Goal: Communication & Community: Ask a question

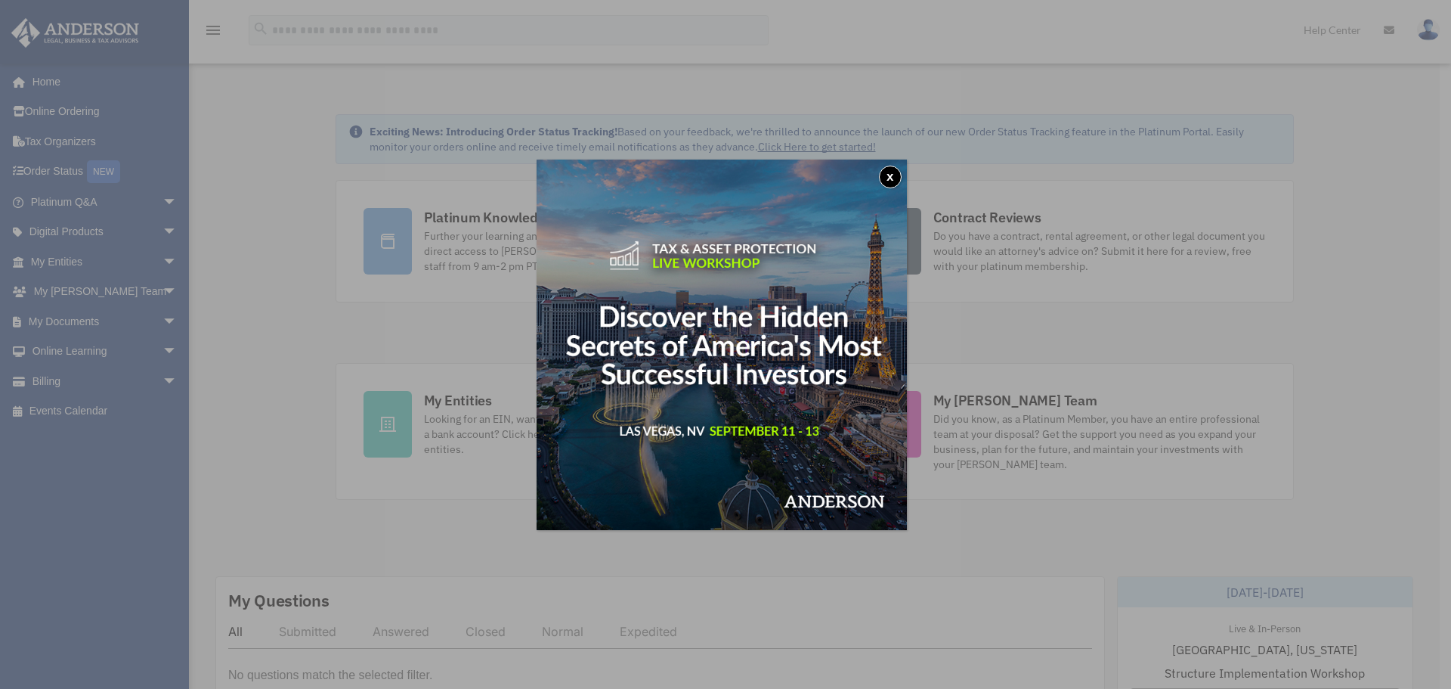
click at [900, 177] on button "x" at bounding box center [890, 177] width 23 height 23
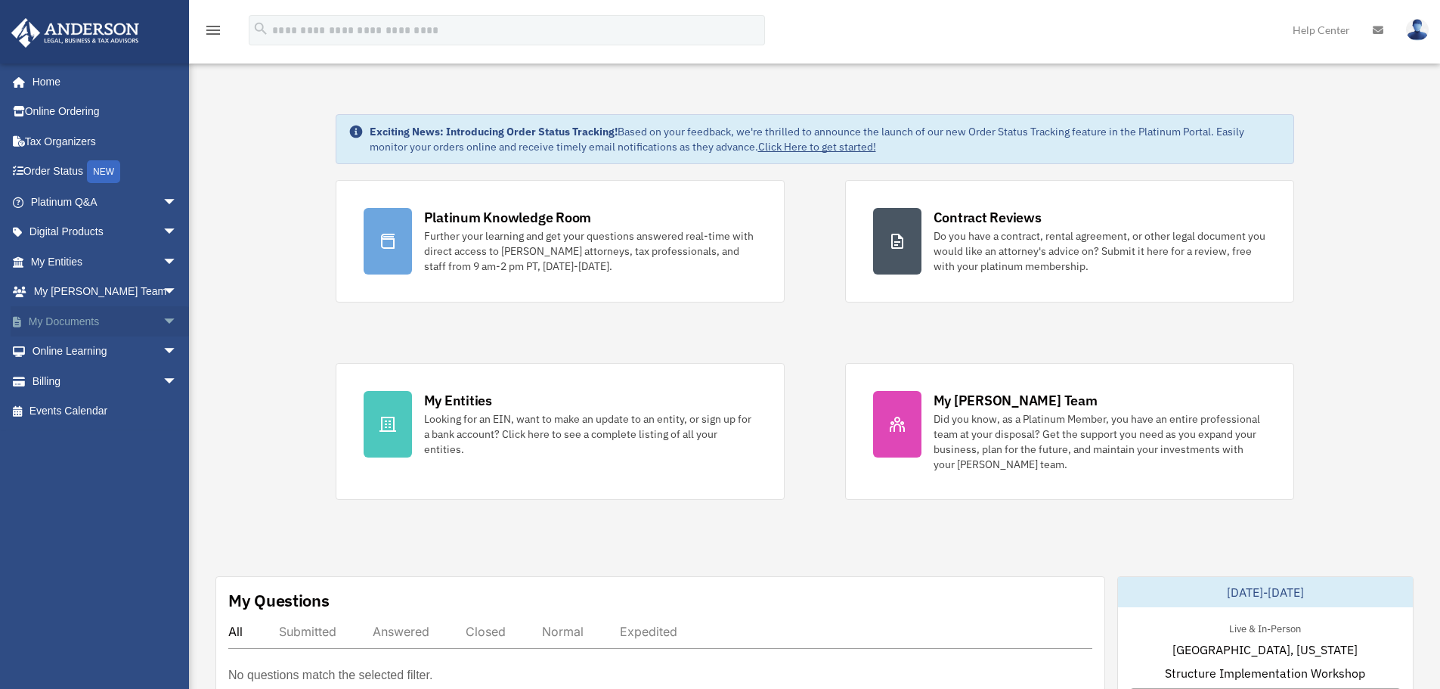
click at [163, 319] on span "arrow_drop_down" at bounding box center [178, 321] width 30 height 31
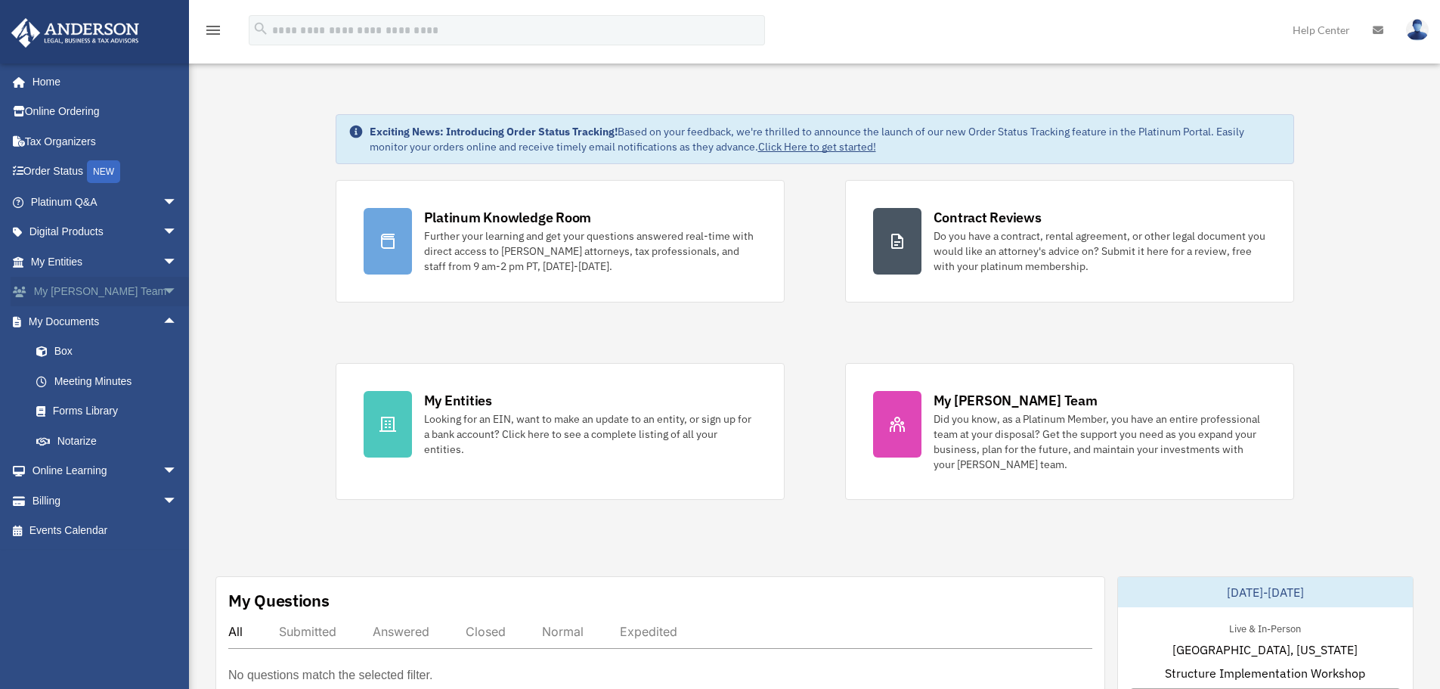
click at [163, 287] on span "arrow_drop_down" at bounding box center [178, 292] width 30 height 31
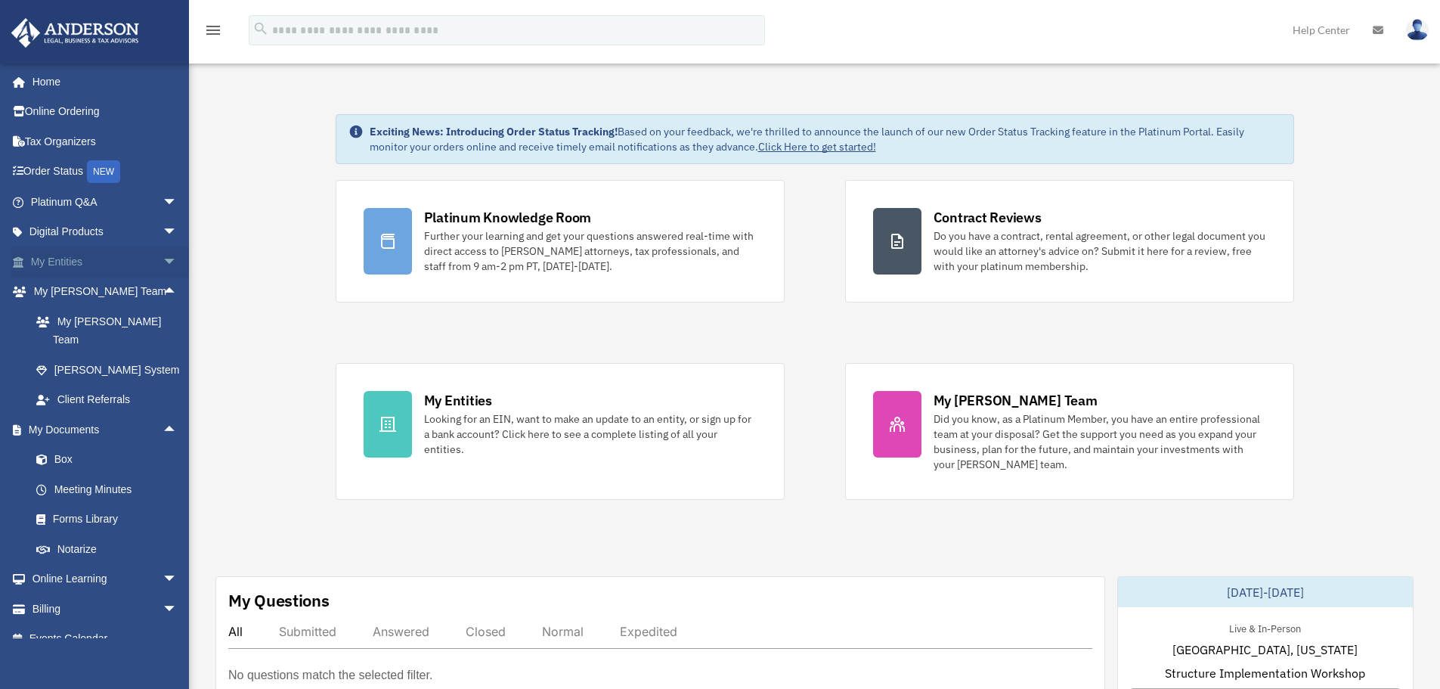
click at [163, 262] on span "arrow_drop_down" at bounding box center [178, 261] width 30 height 31
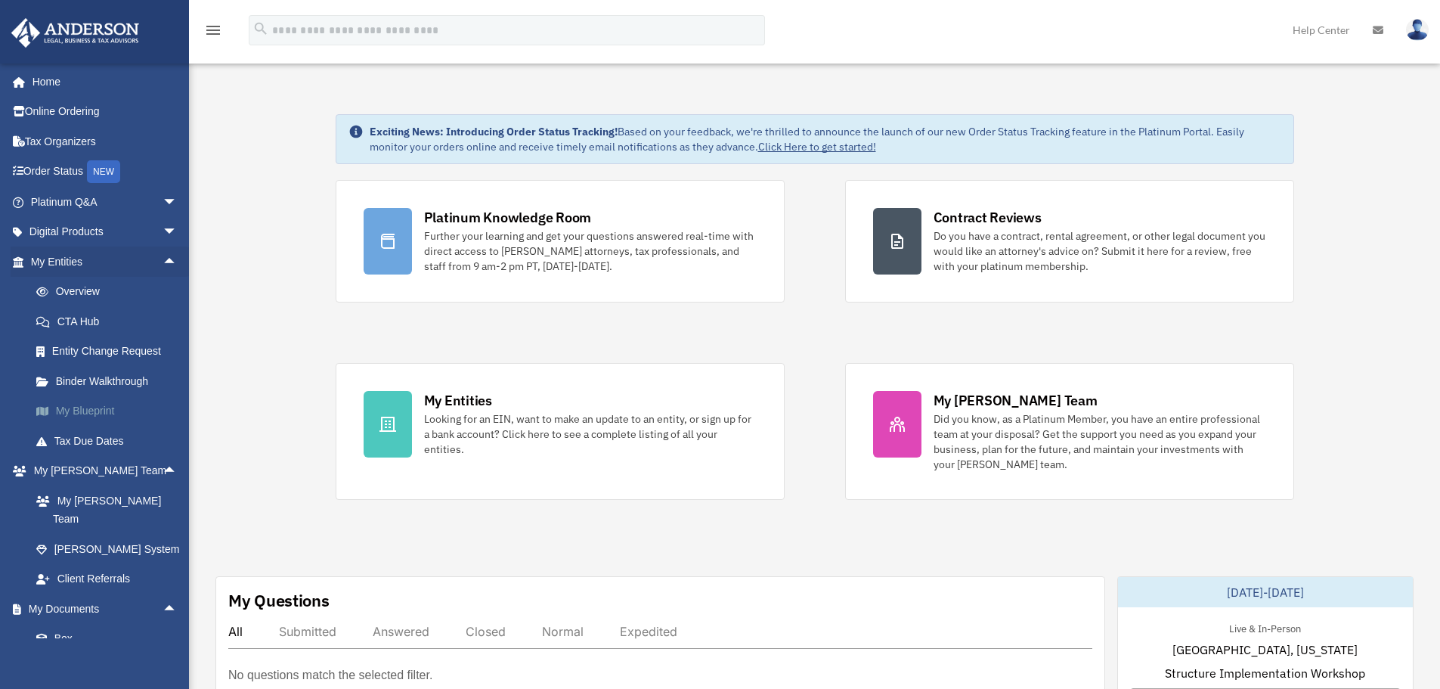
click at [99, 410] on link "My Blueprint" at bounding box center [110, 411] width 179 height 30
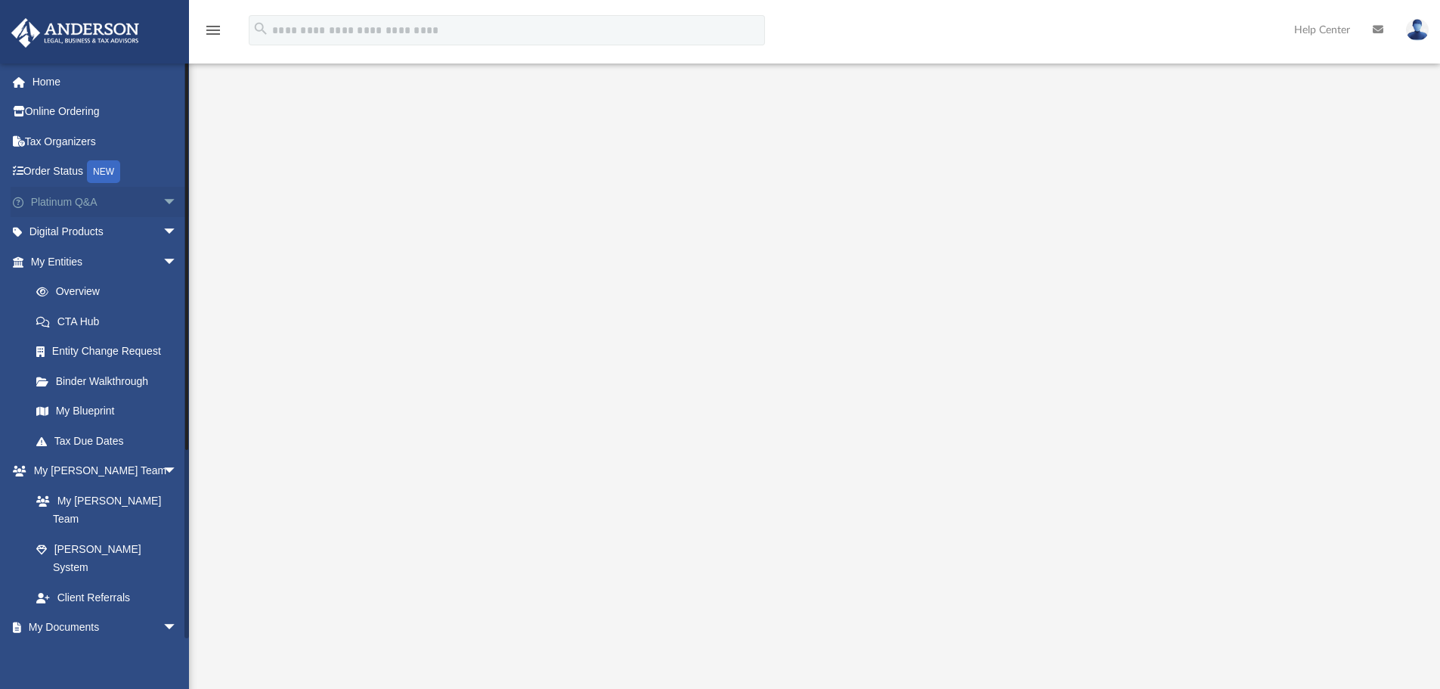
click at [79, 202] on link "Platinum Q&A arrow_drop_down" at bounding box center [106, 202] width 190 height 30
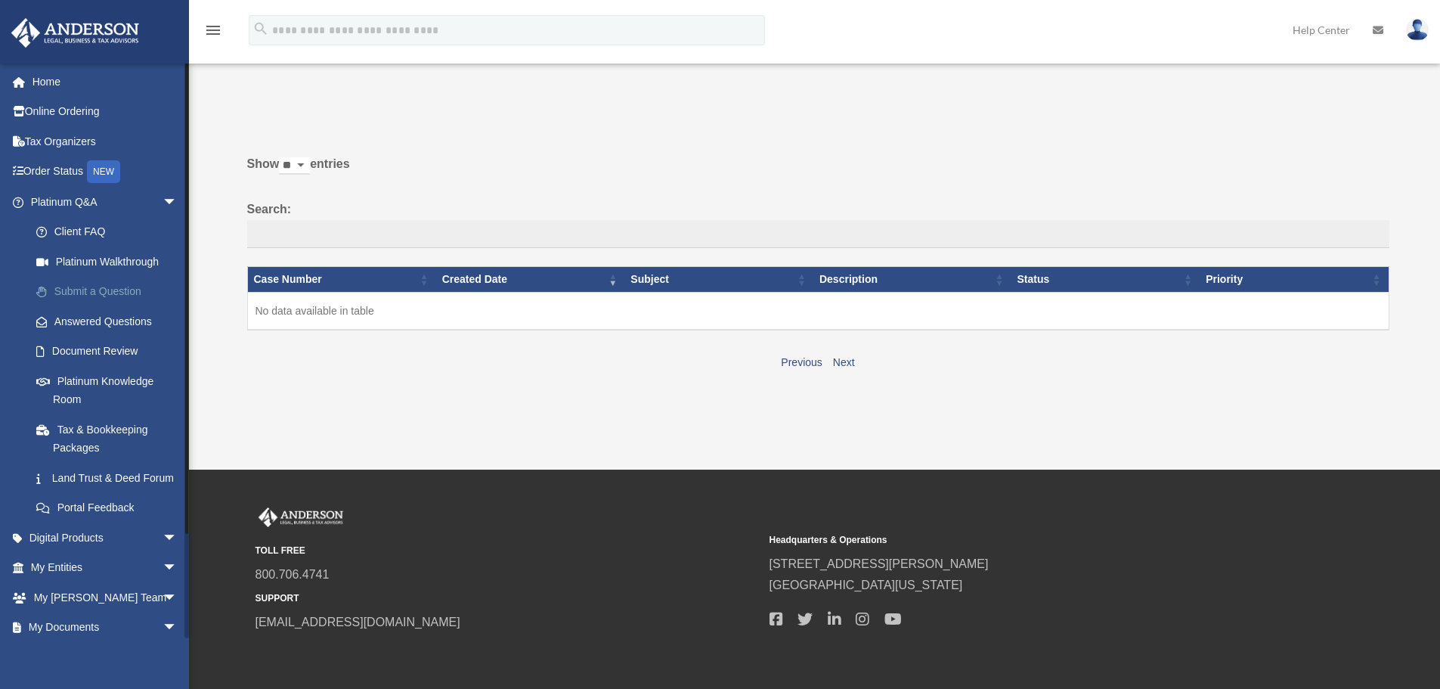
click at [83, 296] on link "Submit a Question" at bounding box center [110, 292] width 179 height 30
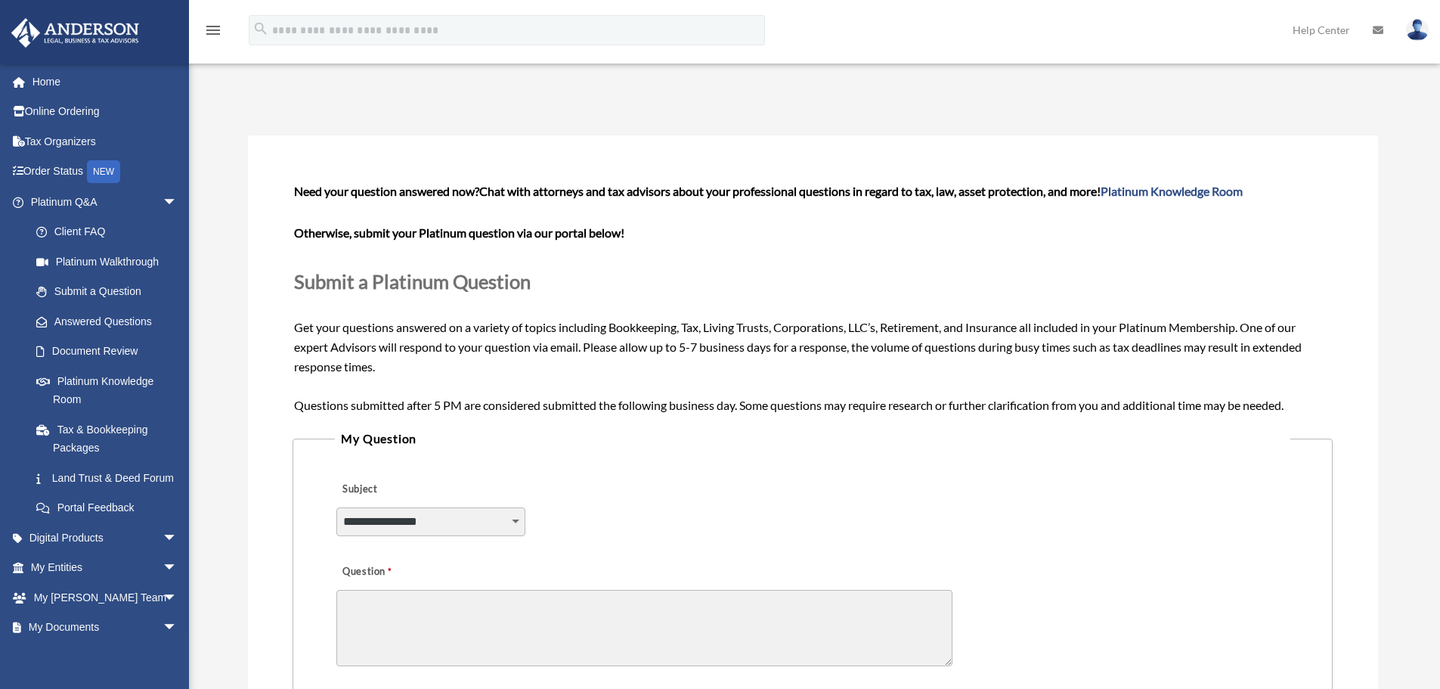
click at [522, 522] on select "**********" at bounding box center [430, 521] width 189 height 29
select select "******"
click at [336, 507] on select "**********" at bounding box center [430, 521] width 189 height 29
click at [497, 619] on textarea "Question" at bounding box center [644, 628] width 616 height 76
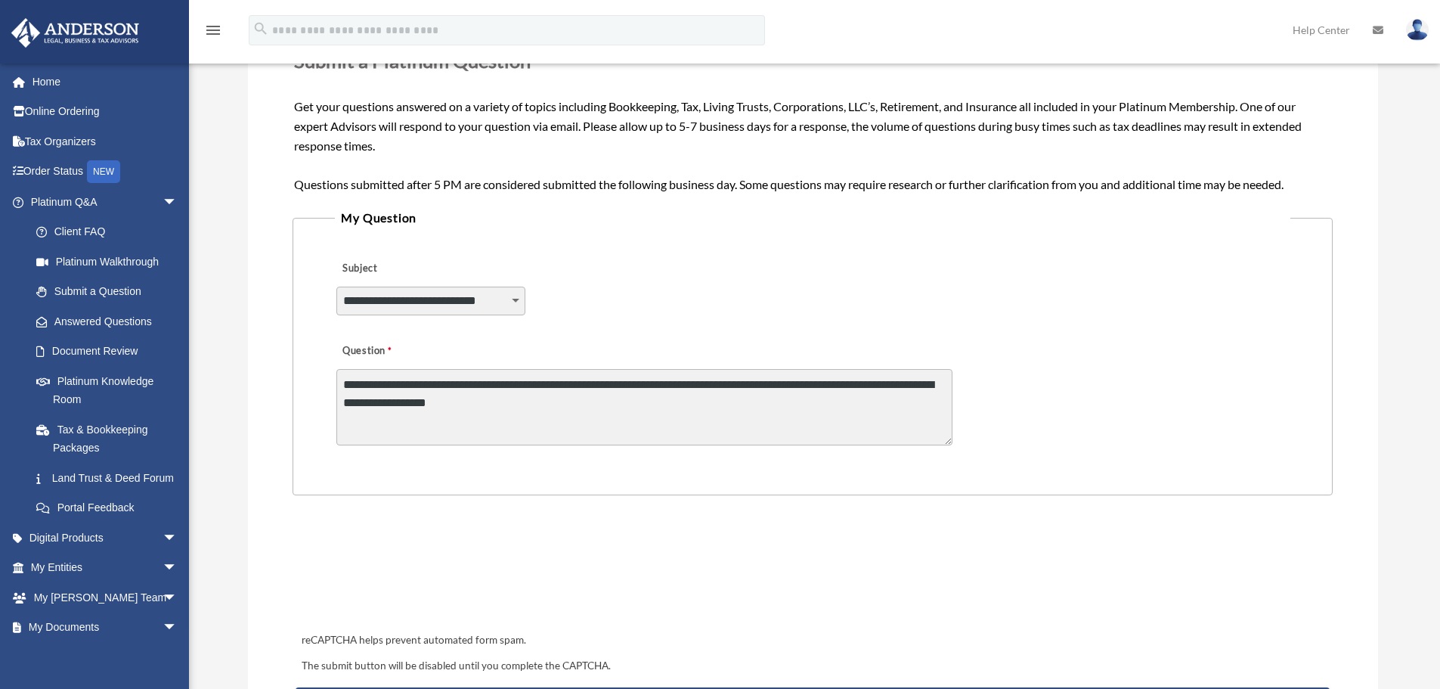
scroll to position [227, 0]
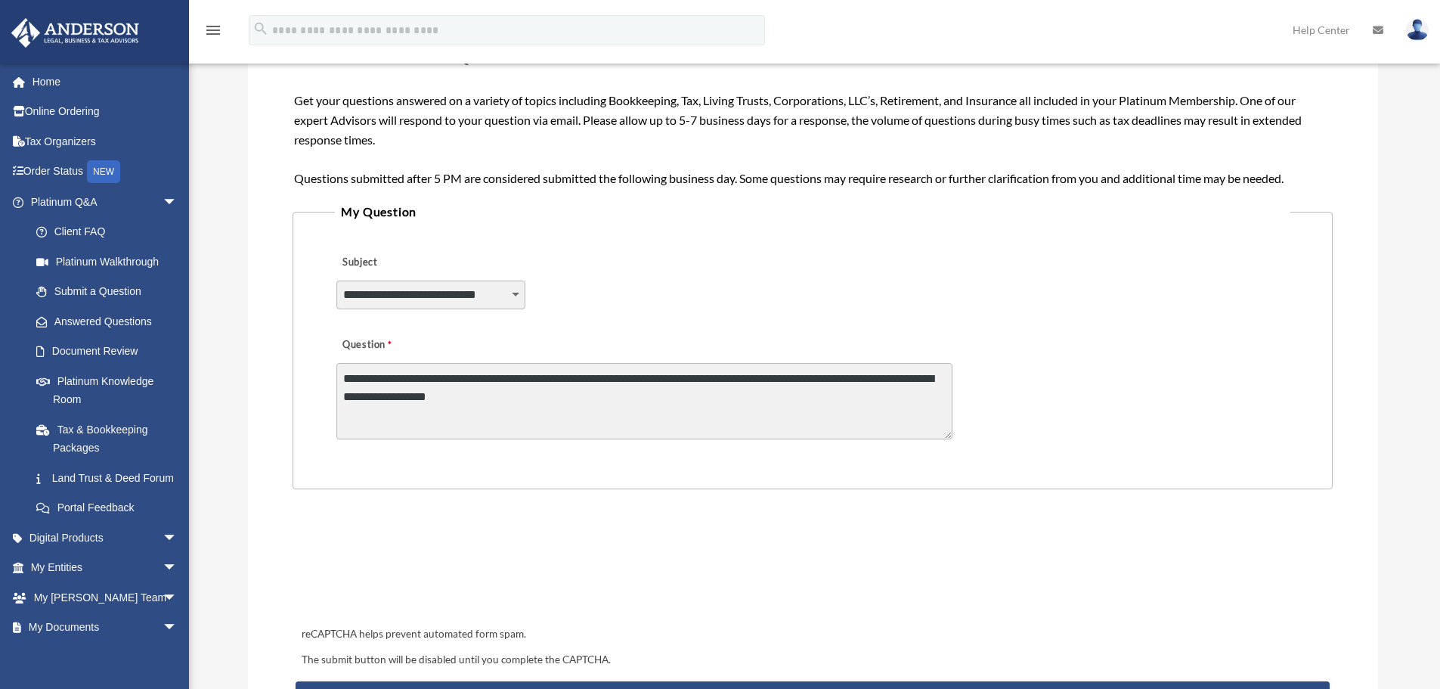
type textarea "**********"
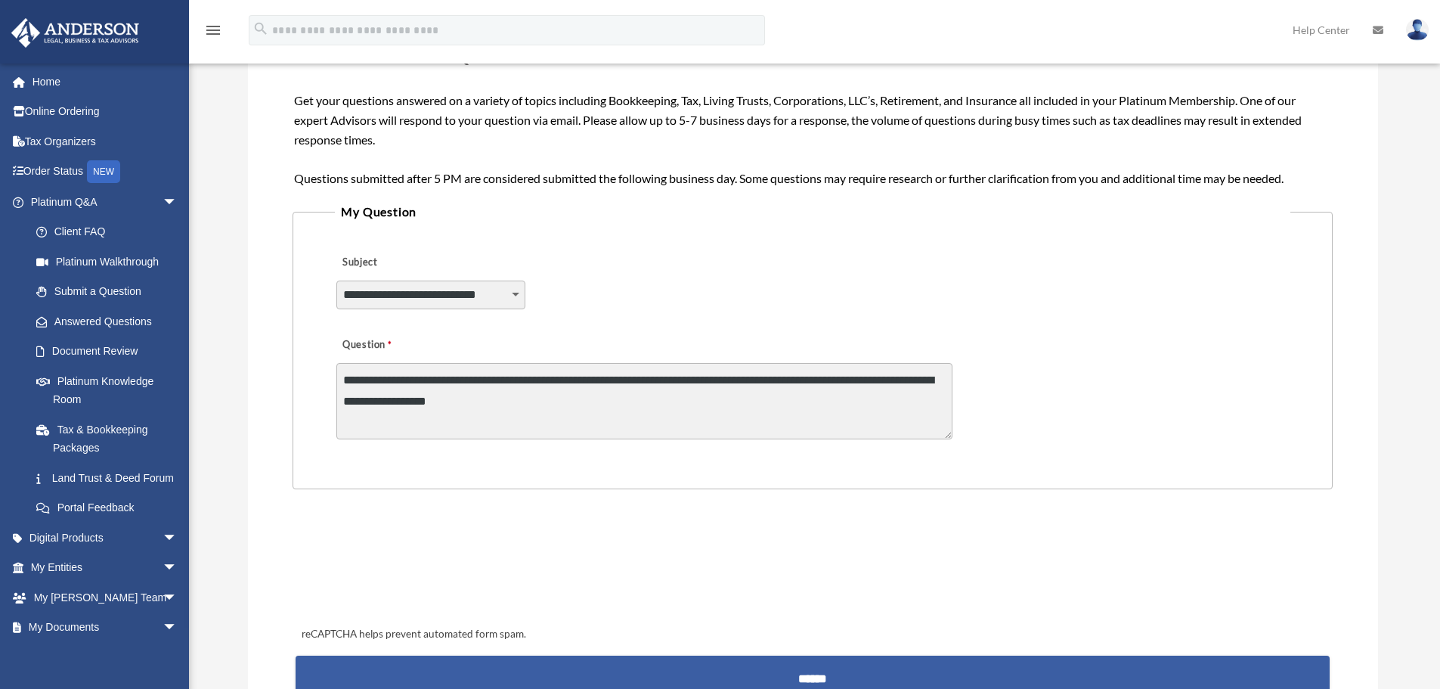
click at [816, 671] on input "******" at bounding box center [812, 673] width 1033 height 36
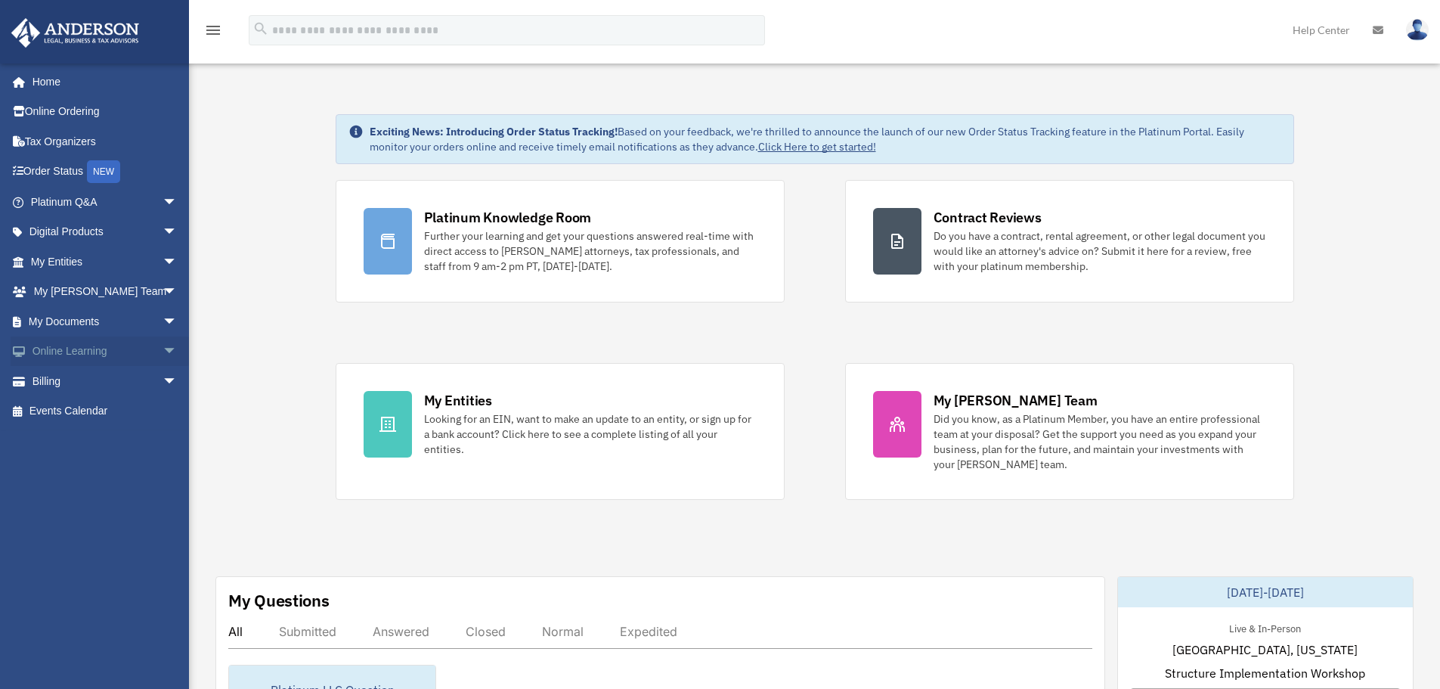
click at [163, 348] on span "arrow_drop_down" at bounding box center [178, 351] width 30 height 31
click at [163, 291] on span "arrow_drop_down" at bounding box center [178, 292] width 30 height 31
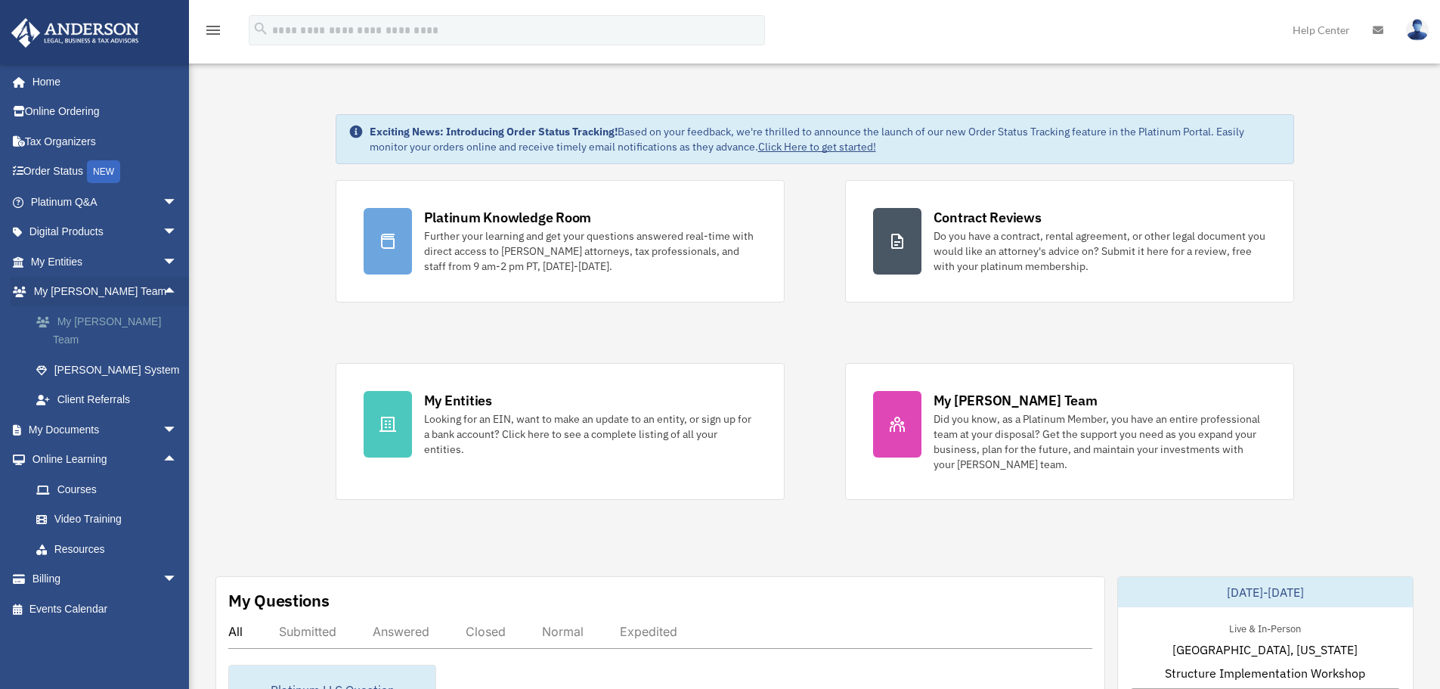
click at [103, 324] on link "My [PERSON_NAME] Team" at bounding box center [110, 330] width 179 height 48
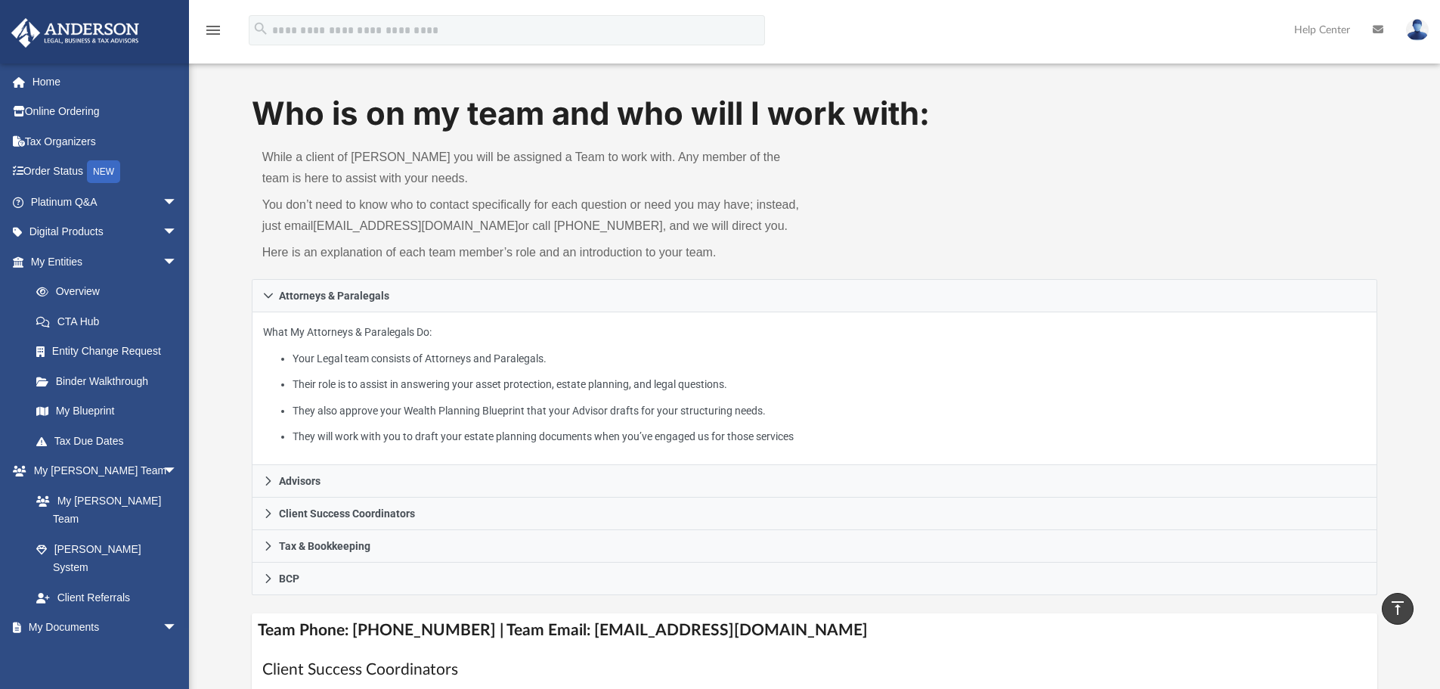
scroll to position [13, 0]
click at [118, 203] on link "Platinum Q&A arrow_drop_down" at bounding box center [106, 202] width 190 height 30
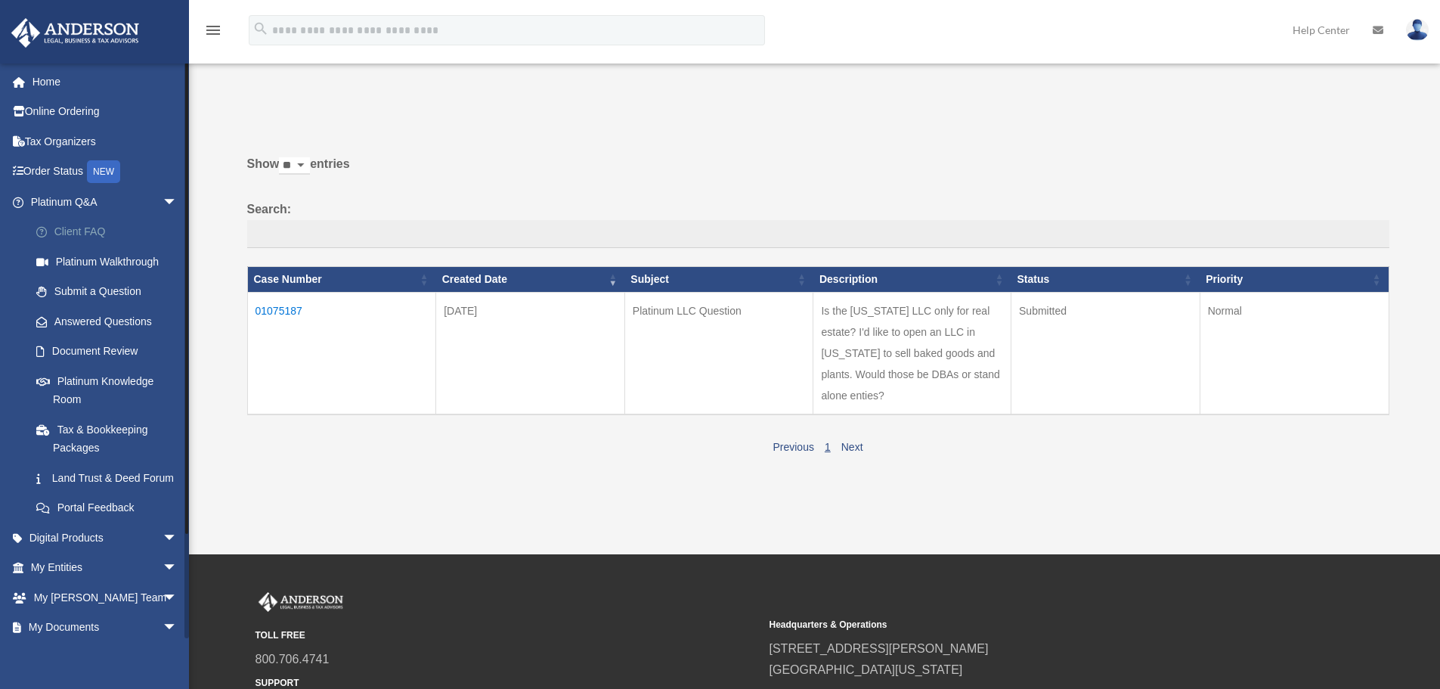
click at [82, 233] on link "Client FAQ" at bounding box center [110, 232] width 179 height 30
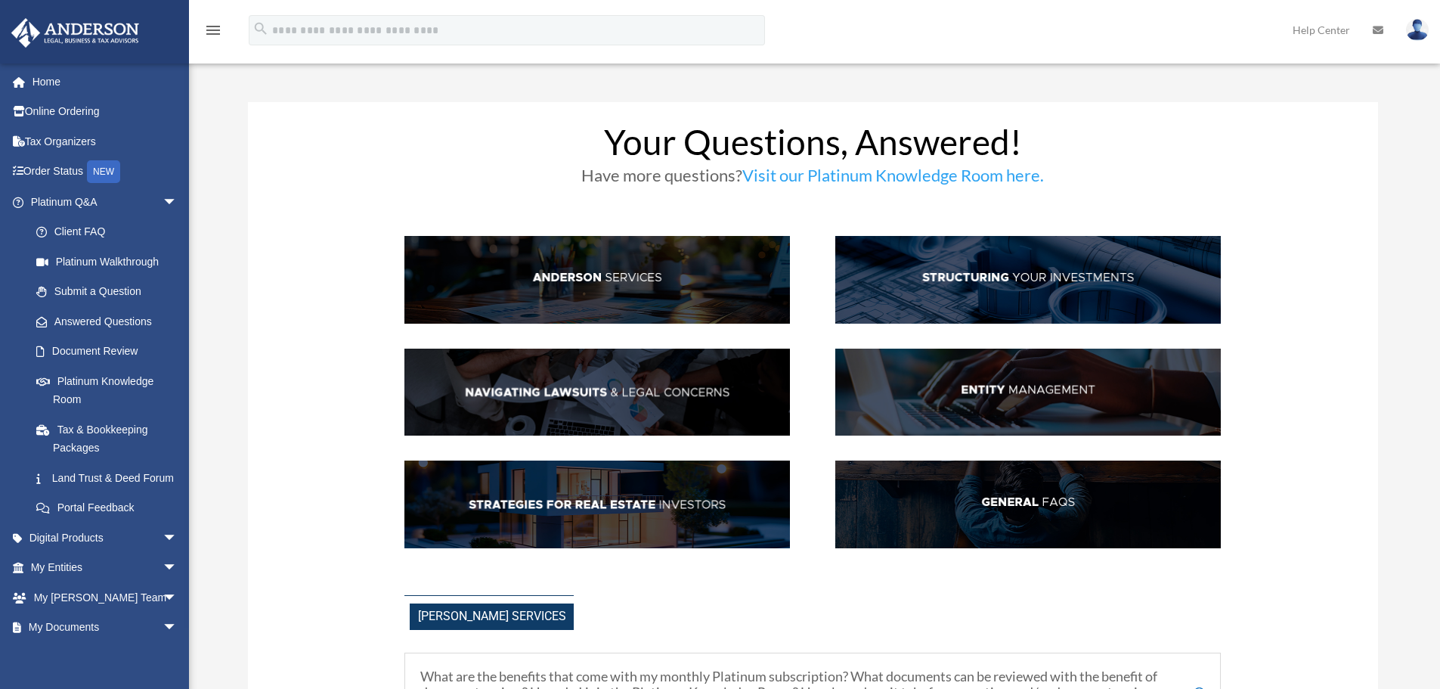
click at [1043, 502] on img at bounding box center [1028, 504] width 386 height 88
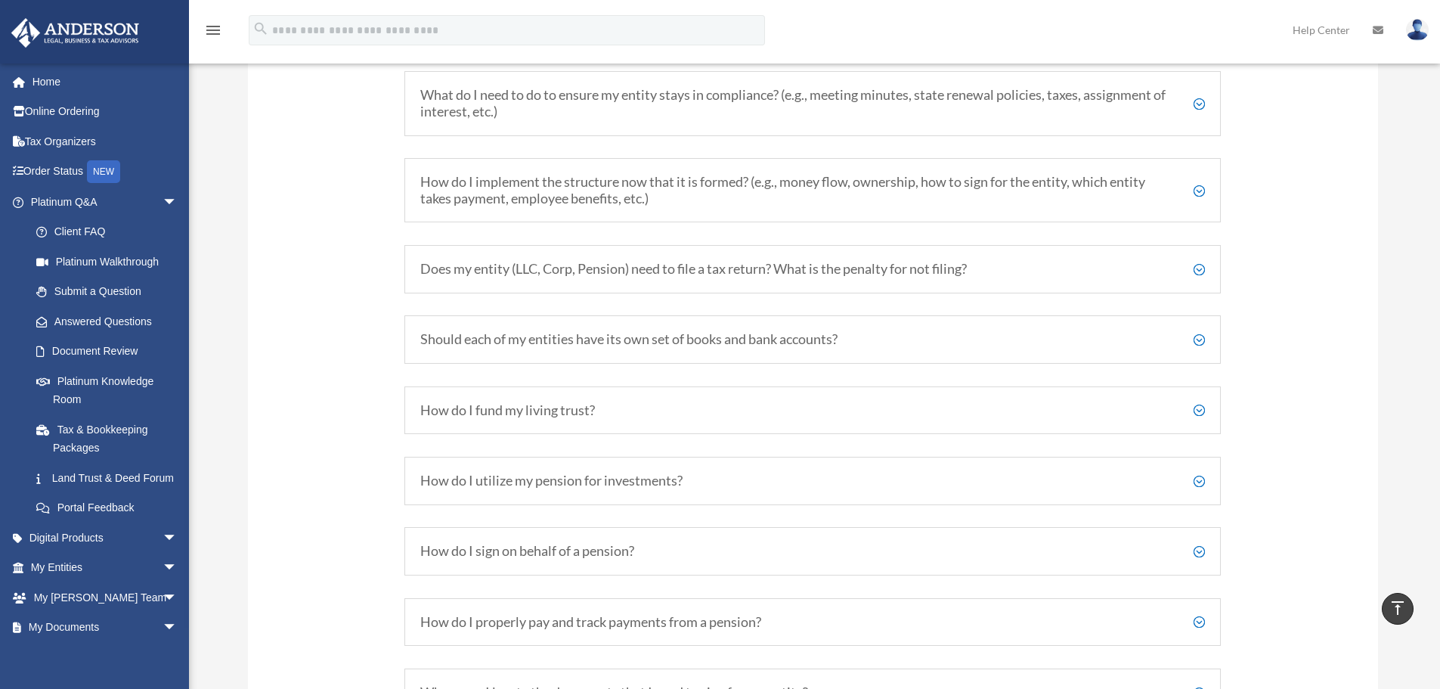
scroll to position [2294, 0]
click at [1199, 335] on h5 "Should each of my entities have its own set of books and bank accounts?" at bounding box center [812, 340] width 785 height 17
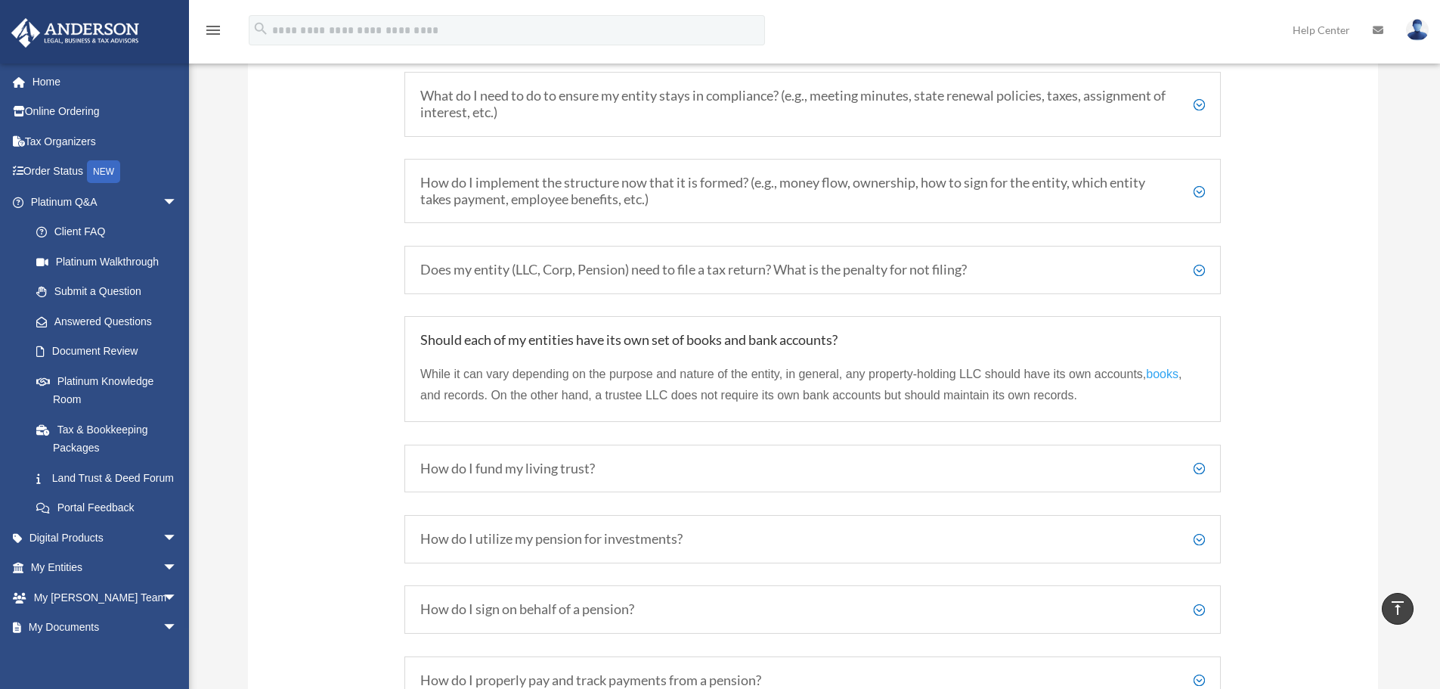
click at [1194, 269] on h5 "Does my entity (LLC, Corp, Pension) need to file a tax return? What is the pena…" at bounding box center [812, 270] width 785 height 17
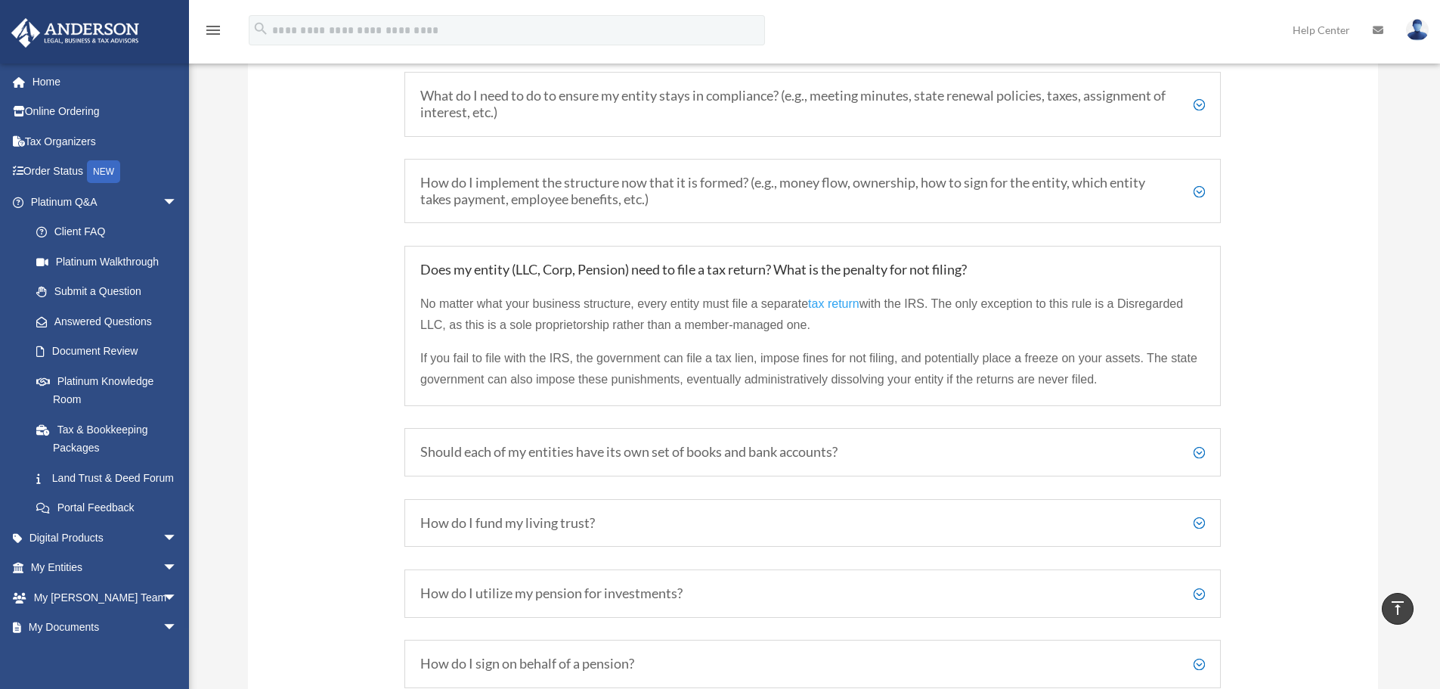
click at [1199, 196] on h5 "How do I implement the structure now that it is formed? (e.g., money flow, owne…" at bounding box center [812, 191] width 785 height 33
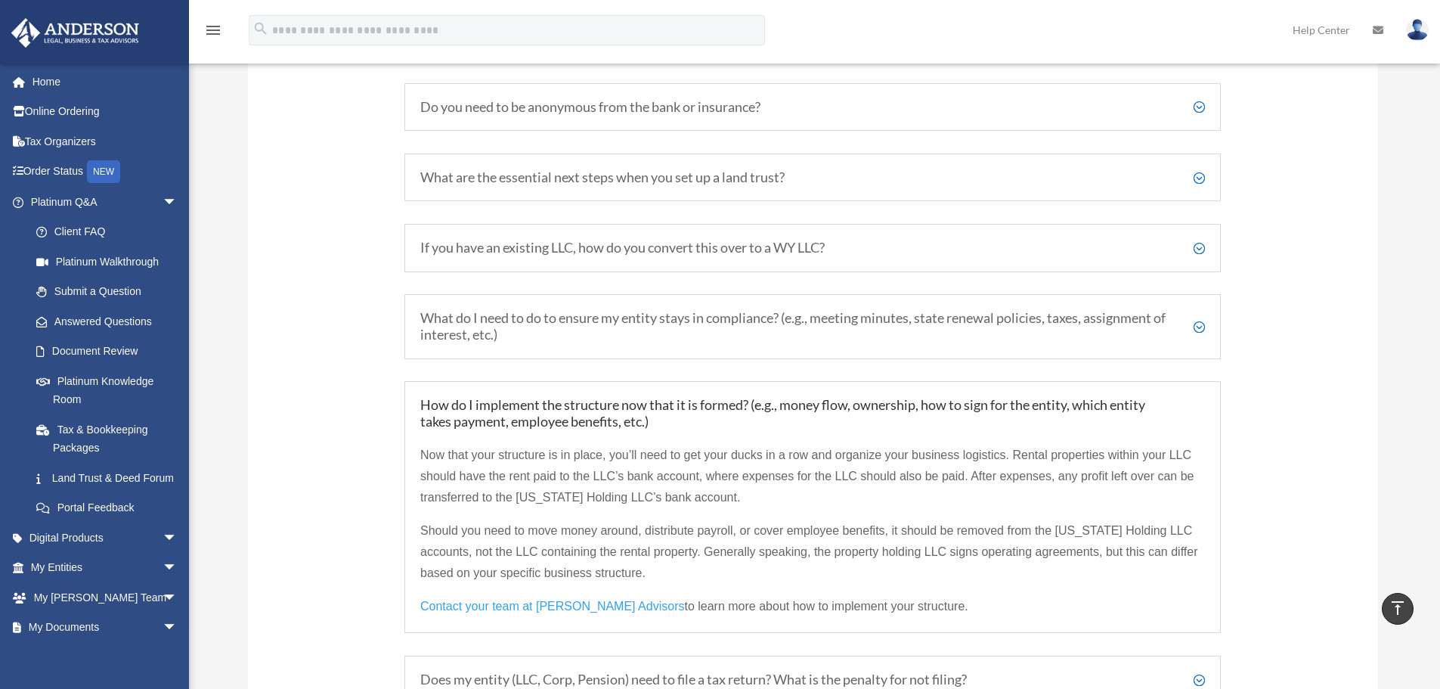
scroll to position [2071, 0]
click at [1195, 246] on h5 "If you have an existing LLC, how do you convert this over to a WY LLC?" at bounding box center [812, 248] width 785 height 17
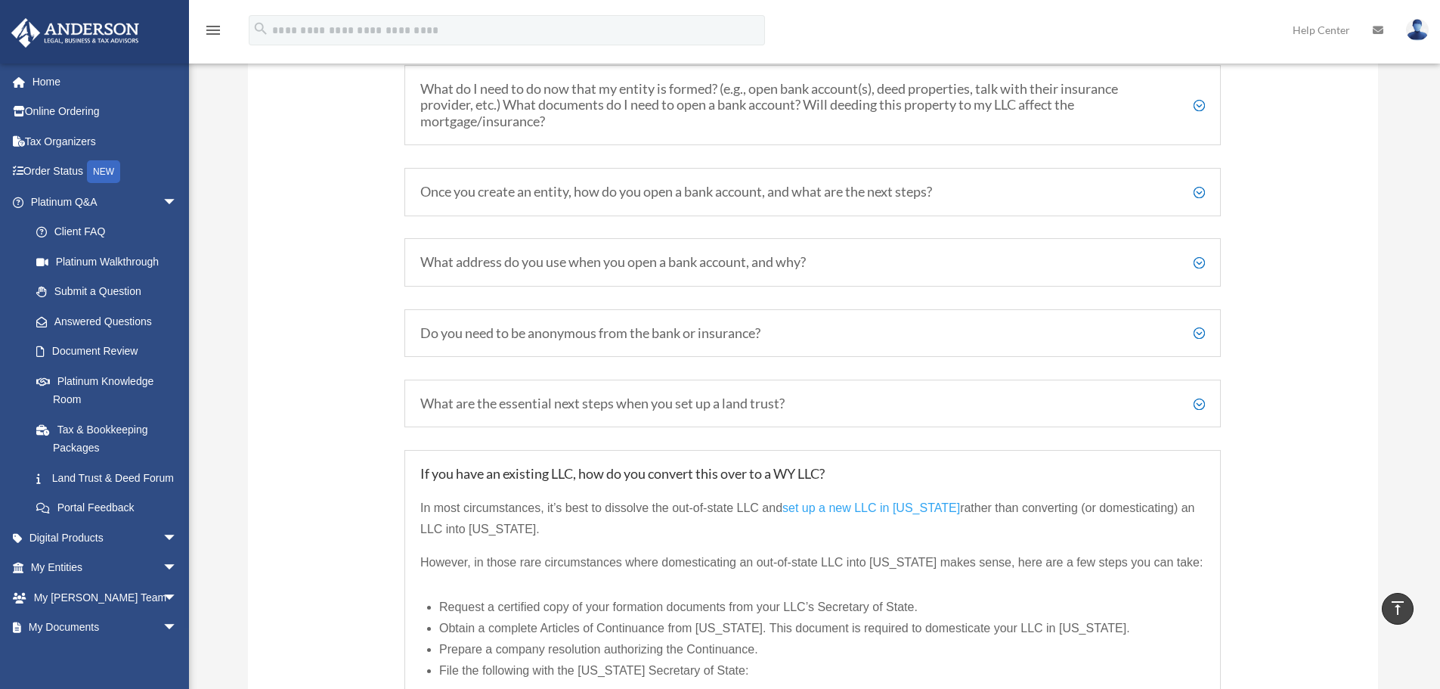
scroll to position [1845, 0]
click at [1195, 335] on h5 "Do you need to be anonymous from the bank or insurance?" at bounding box center [812, 334] width 785 height 17
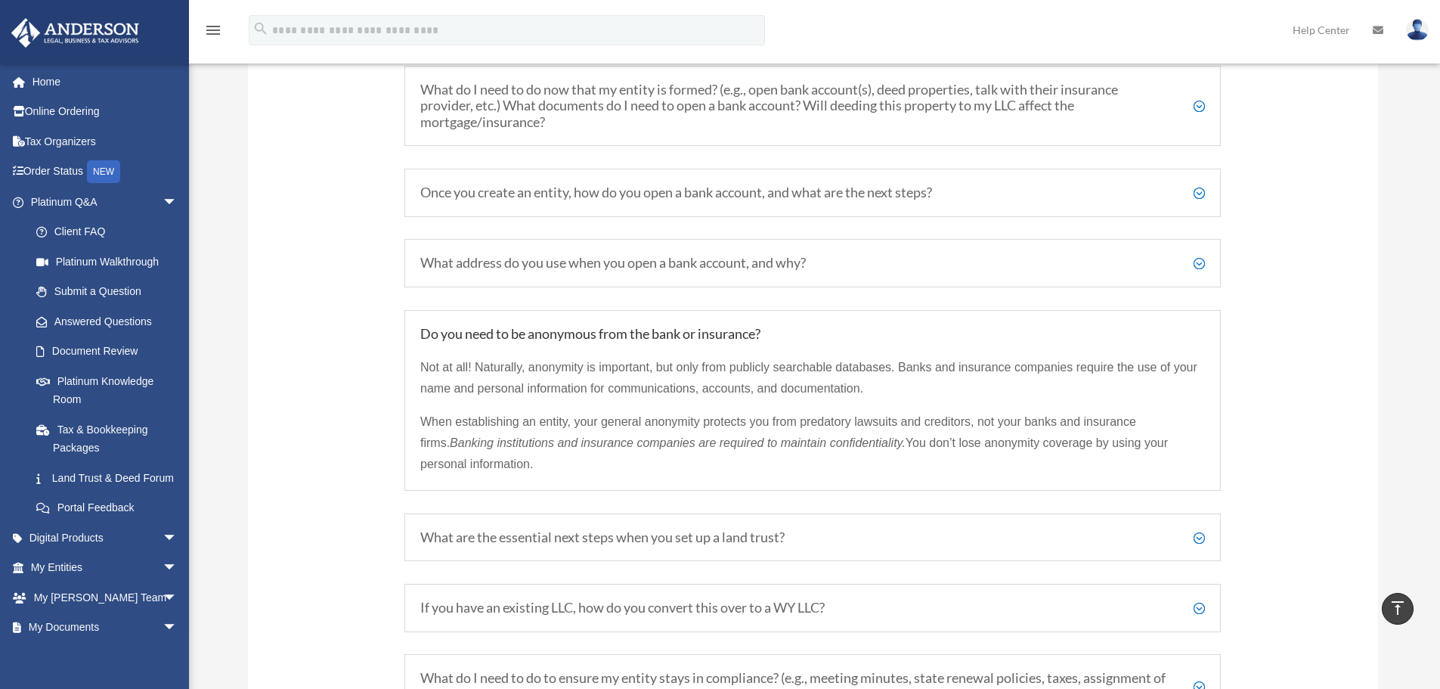
click at [1200, 261] on h5 "What address do you use when you open a bank account, and why?" at bounding box center [812, 263] width 785 height 17
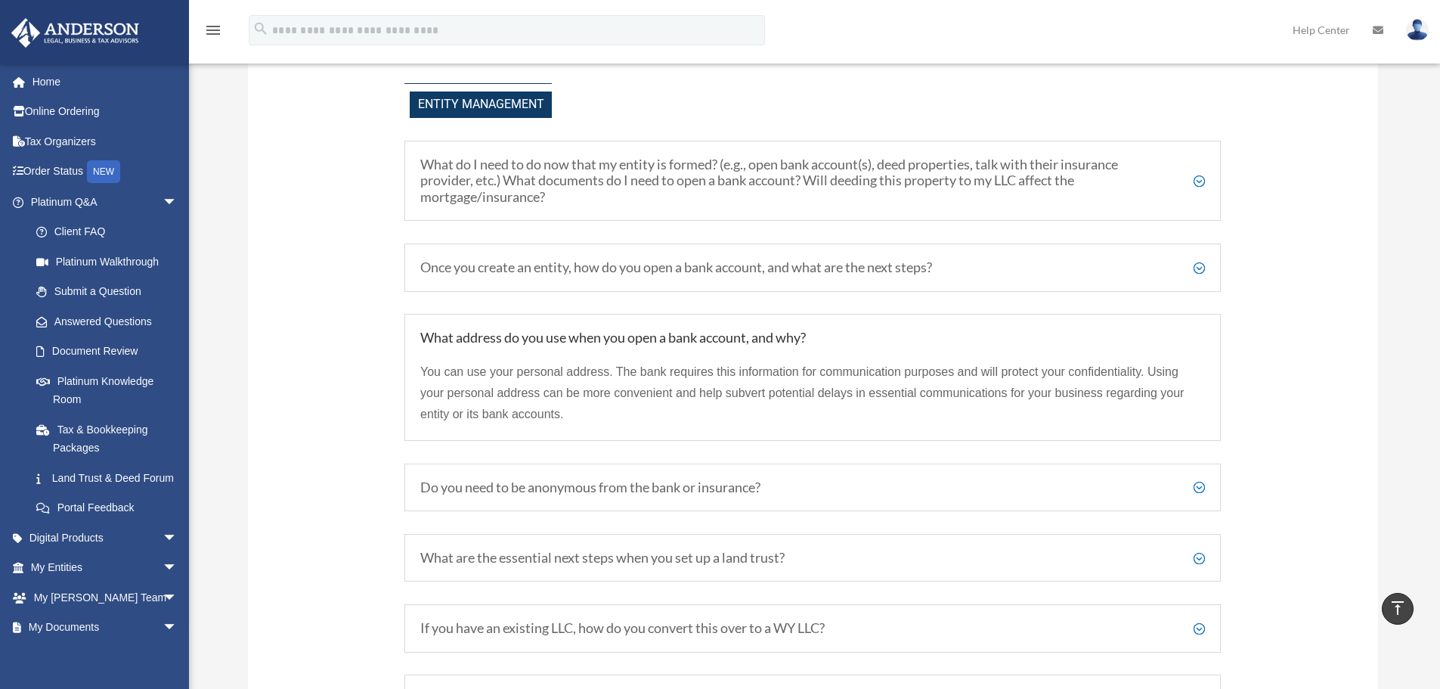
scroll to position [1770, 0]
click at [1197, 265] on h5 "Once you create an entity, how do you open a bank account, and what are the nex…" at bounding box center [812, 268] width 785 height 17
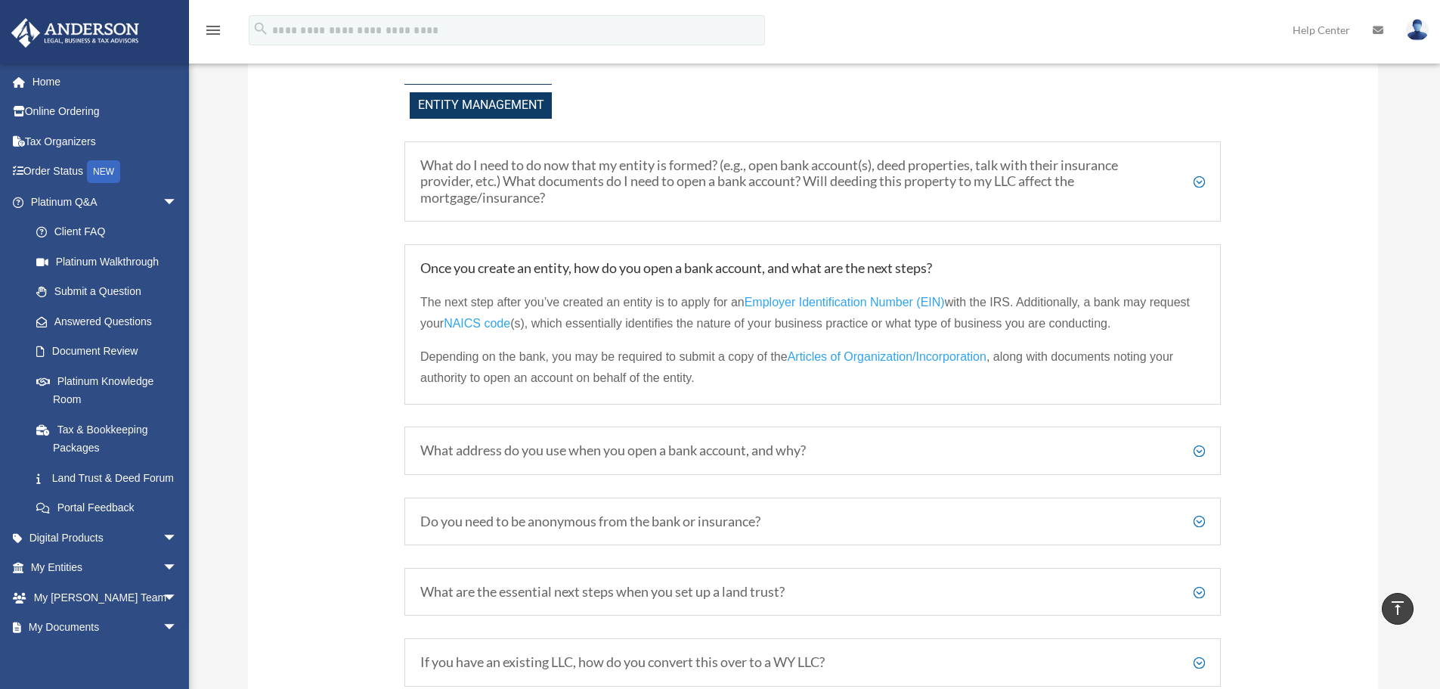
click at [934, 355] on span "Articles of Organization/Incorporation" at bounding box center [887, 356] width 199 height 13
click at [74, 174] on link "Order Status NEW" at bounding box center [106, 171] width 190 height 31
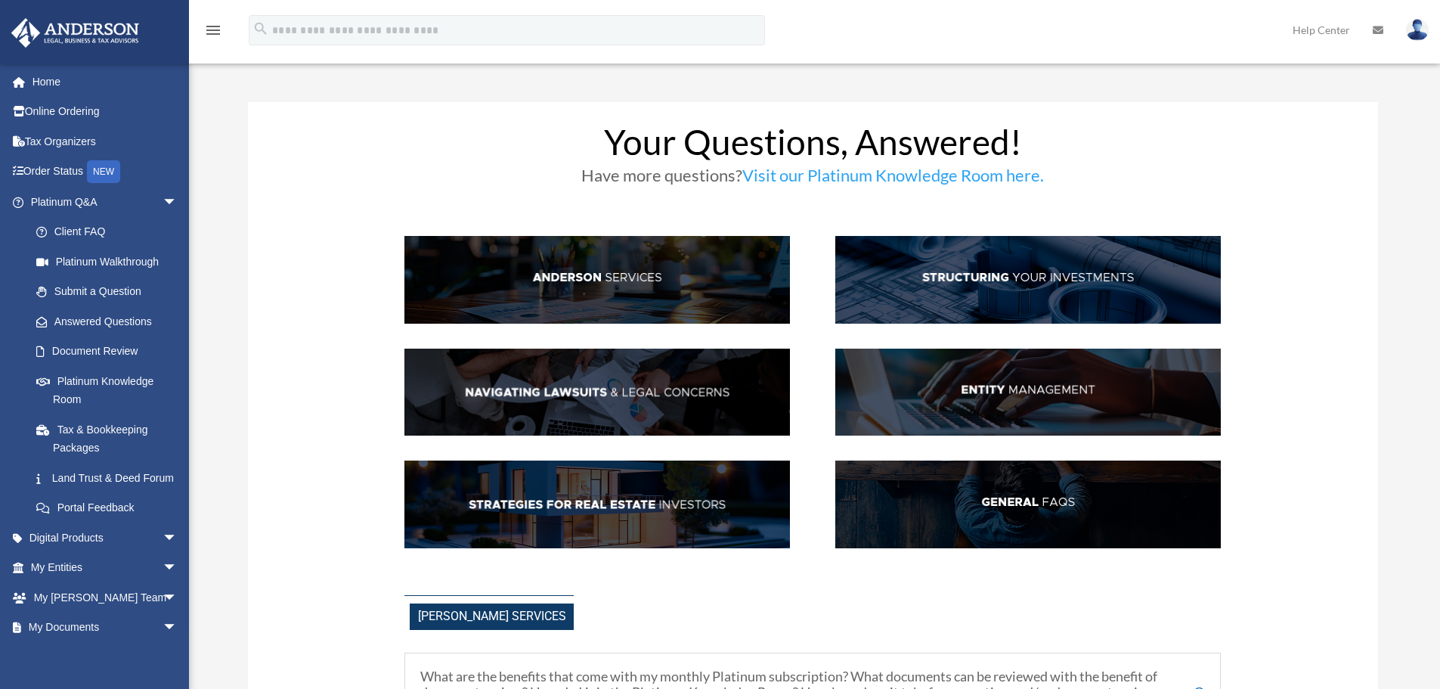
scroll to position [1770, 0]
